Goal: Information Seeking & Learning: Learn about a topic

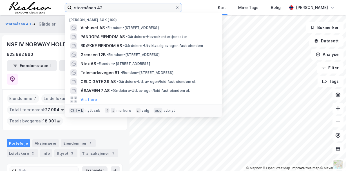
click at [112, 10] on input "stormåsan 42" at bounding box center [123, 7] width 103 height 8
drag, startPoint x: 105, startPoint y: 6, endPoint x: 52, endPoint y: 6, distance: 52.6
click at [52, 6] on div "stormåsan 42 Nylige søk (100) Vinhuset AS • Eiendom • Stormåsan 42, 1540 Vestby…" at bounding box center [173, 7] width 346 height 15
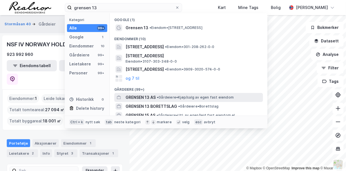
click at [140, 96] on span "GRENSEN 13 AS" at bounding box center [140, 97] width 30 height 7
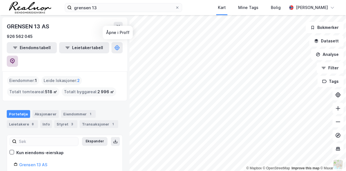
click at [13, 60] on icon at bounding box center [13, 61] width 2 height 2
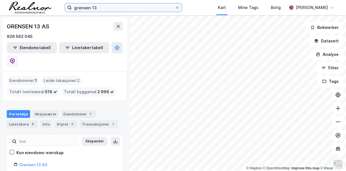
click at [98, 7] on input "grensen 13" at bounding box center [123, 7] width 103 height 8
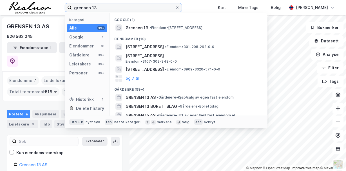
drag, startPoint x: 98, startPoint y: 7, endPoint x: 72, endPoint y: 3, distance: 26.6
click at [72, 3] on div "grensen 13 Kategori Alle 99+ Google 1 Eiendommer 10 Gårdeiere 99+ Leietakere 99…" at bounding box center [173, 7] width 346 height 15
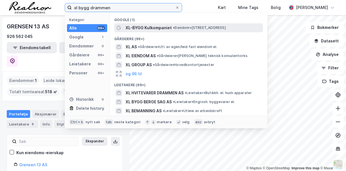
type input "xl bygg drammen"
click at [154, 28] on span "XL-BYGG Kulkompaniet" at bounding box center [148, 27] width 46 height 7
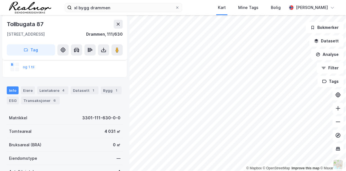
scroll to position [84, 0]
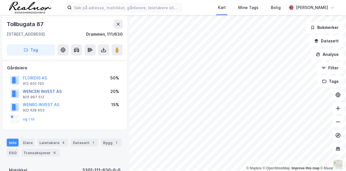
scroll to position [56, 0]
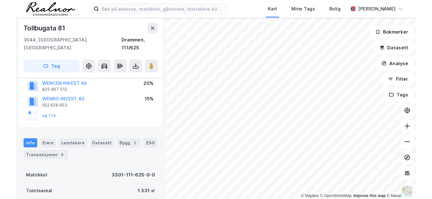
scroll to position [56, 0]
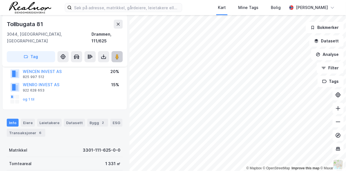
click at [116, 54] on image at bounding box center [116, 57] width 3 height 6
